Goal: Task Accomplishment & Management: Use online tool/utility

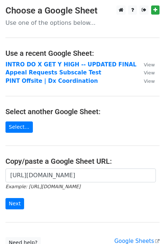
scroll to position [0, 221]
type input "https://docs.google.com/spreadsheets/d/1JCWpI-lnC1X_r_P-CA5EZmJDh33FLIIB08R1_xD…"
click at [5, 198] on input "Next" at bounding box center [14, 203] width 19 height 11
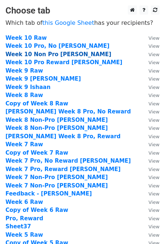
click at [67, 54] on strong "Week 10 Non Pro [PERSON_NAME]" at bounding box center [58, 54] width 106 height 7
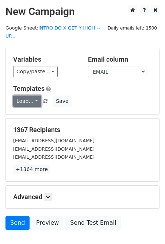
click at [33, 95] on link "Load..." at bounding box center [27, 100] width 28 height 11
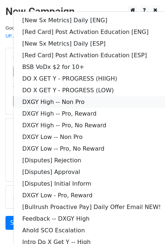
click at [40, 96] on link "DXGY High -- Non Pro" at bounding box center [91, 102] width 156 height 12
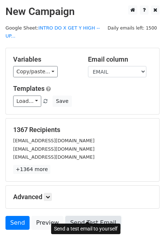
click at [78, 216] on link "Send Test Email" at bounding box center [92, 223] width 55 height 14
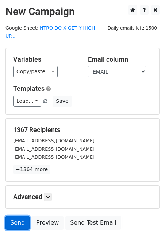
click at [16, 216] on link "Send" at bounding box center [17, 223] width 24 height 14
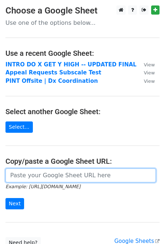
click at [38, 178] on input "url" at bounding box center [80, 175] width 150 height 14
paste input "https://docs.google.com/spreadsheets/d/1JCWpI-lnC1X_r_P-CA5EZmJDh33FLIIB08R1_xD…"
type input "https://docs.google.com/spreadsheets/d/1JCWpI-lnC1X_r_P-CA5EZmJDh33FLIIB08R1_xD…"
click at [5, 198] on input "Next" at bounding box center [14, 203] width 19 height 11
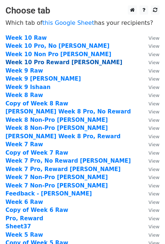
click at [59, 64] on strong "Week 10 Pro Reward Andrew" at bounding box center [63, 62] width 117 height 7
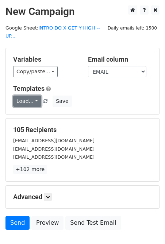
click at [32, 95] on link "Load..." at bounding box center [27, 100] width 28 height 11
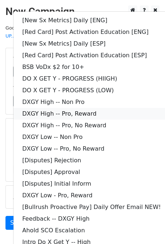
click at [115, 108] on link "DXGY High -- Pro, Reward" at bounding box center [91, 114] width 156 height 12
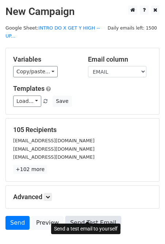
click at [100, 217] on link "Send Test Email" at bounding box center [92, 223] width 55 height 14
click at [75, 216] on link "Send Test Email" at bounding box center [92, 223] width 55 height 14
click at [88, 216] on link "Send Test Email" at bounding box center [92, 223] width 55 height 14
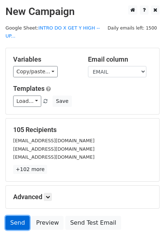
click at [20, 216] on link "Send" at bounding box center [17, 223] width 24 height 14
